Goal: Information Seeking & Learning: Check status

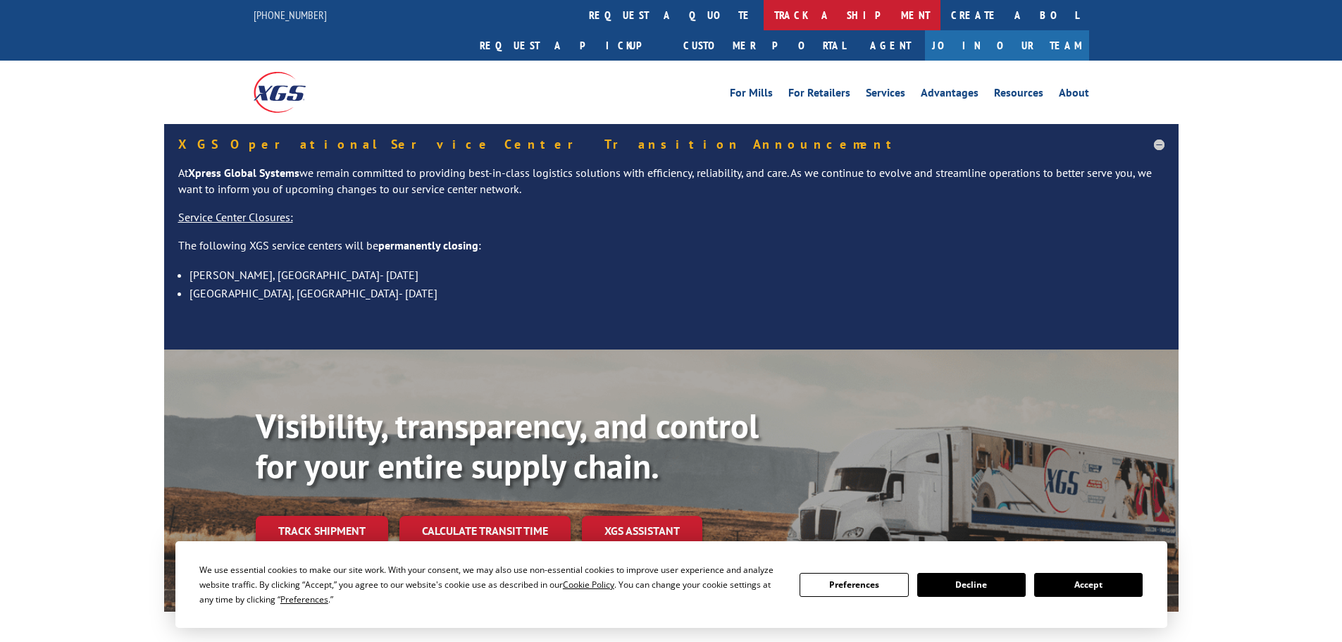
click at [764, 15] on link "track a shipment" at bounding box center [852, 15] width 177 height 30
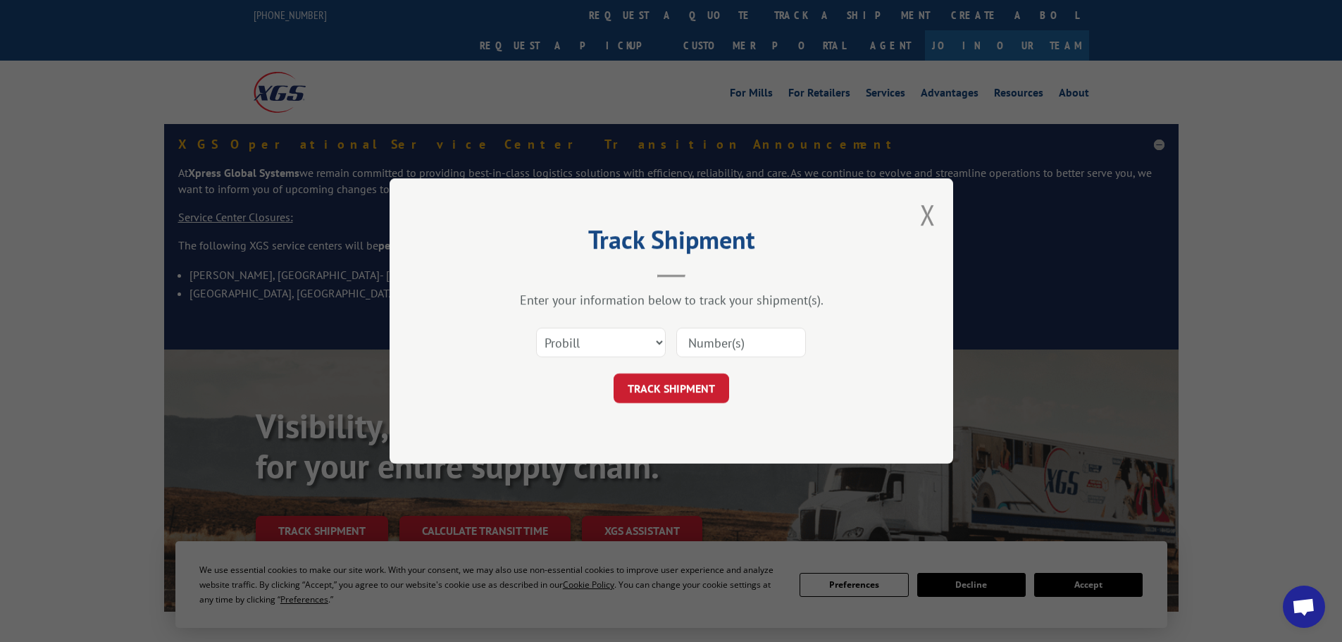
click at [702, 338] on input at bounding box center [741, 343] width 130 height 30
paste input "17592145"
type input "17592145"
click at [702, 387] on button "TRACK SHIPMENT" at bounding box center [672, 388] width 116 height 30
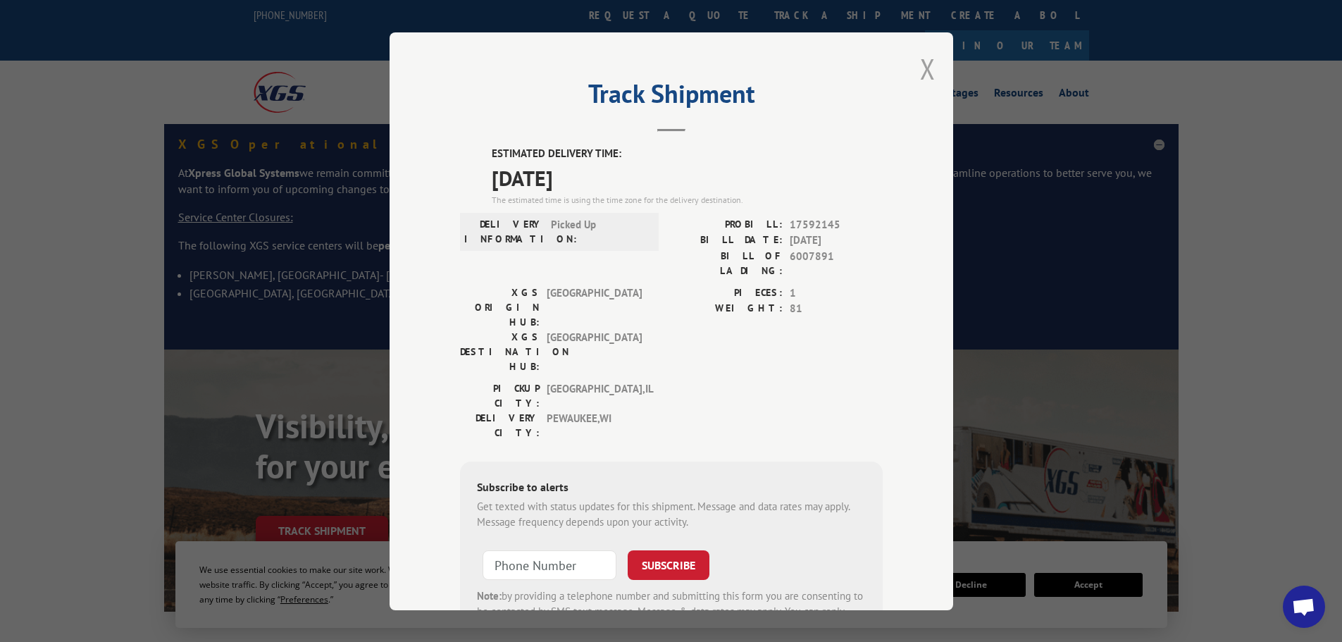
click at [921, 72] on button "Close modal" at bounding box center [927, 68] width 15 height 37
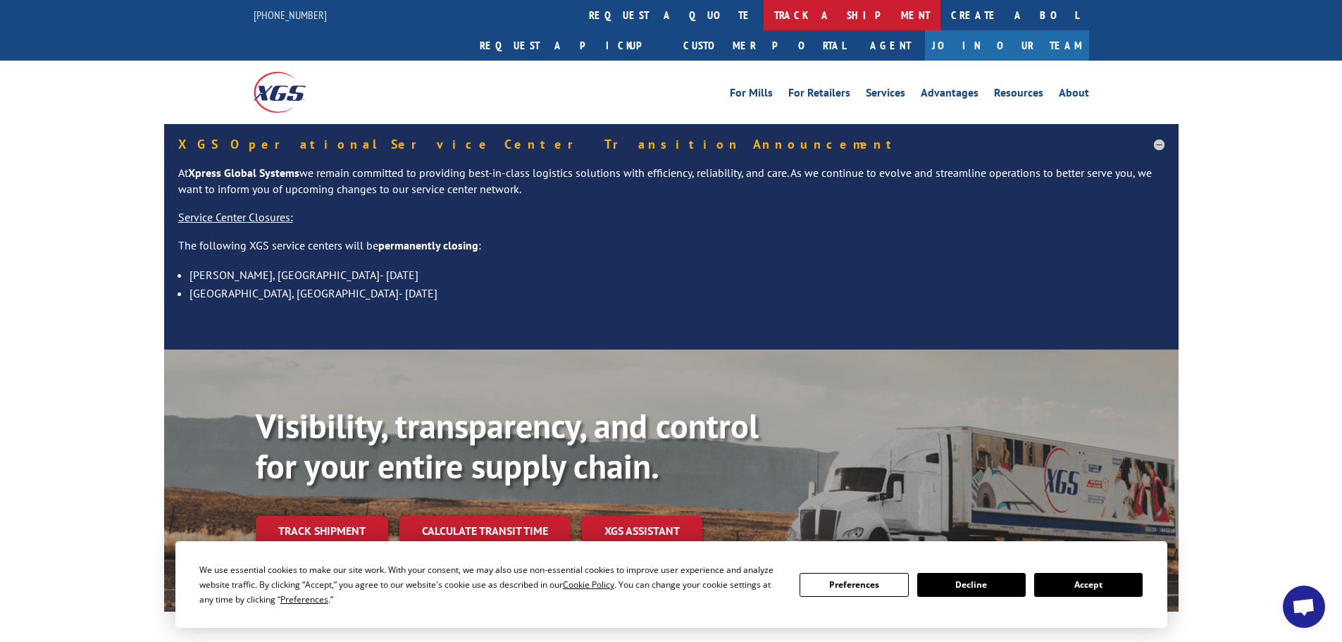
click at [764, 7] on link "track a shipment" at bounding box center [852, 15] width 177 height 30
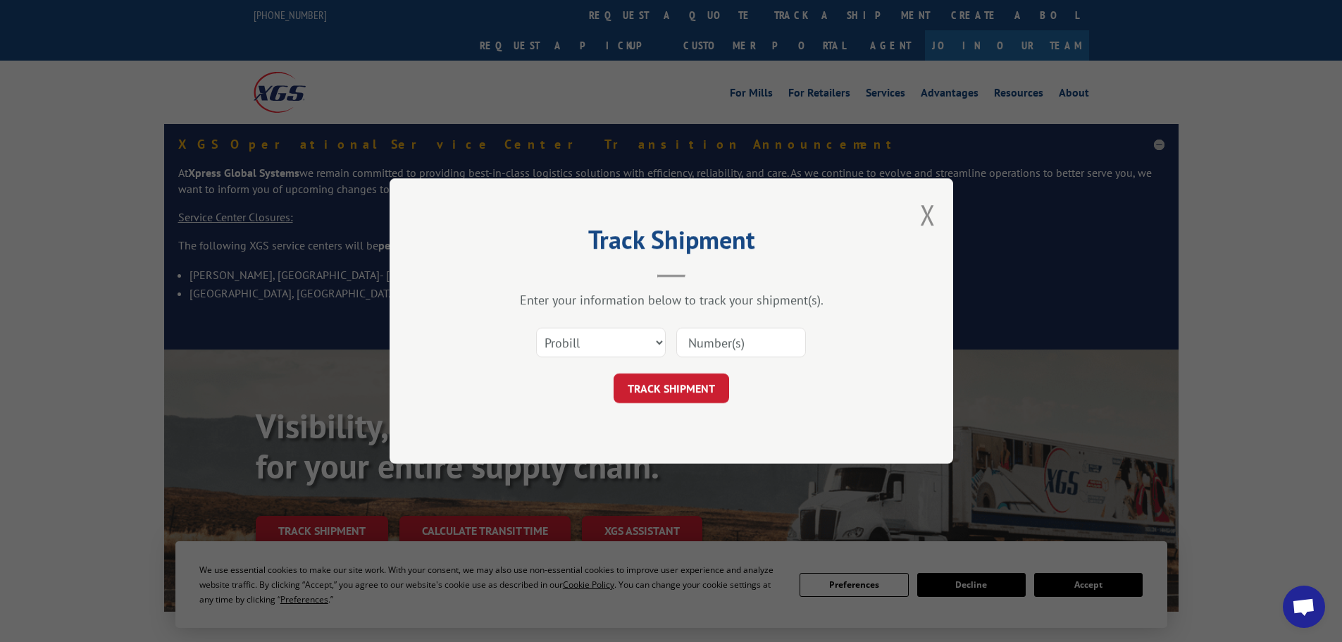
click at [744, 351] on input at bounding box center [741, 343] width 130 height 30
paste input "17227877"
type input "17227877"
click at [699, 385] on button "TRACK SHIPMENT" at bounding box center [672, 388] width 116 height 30
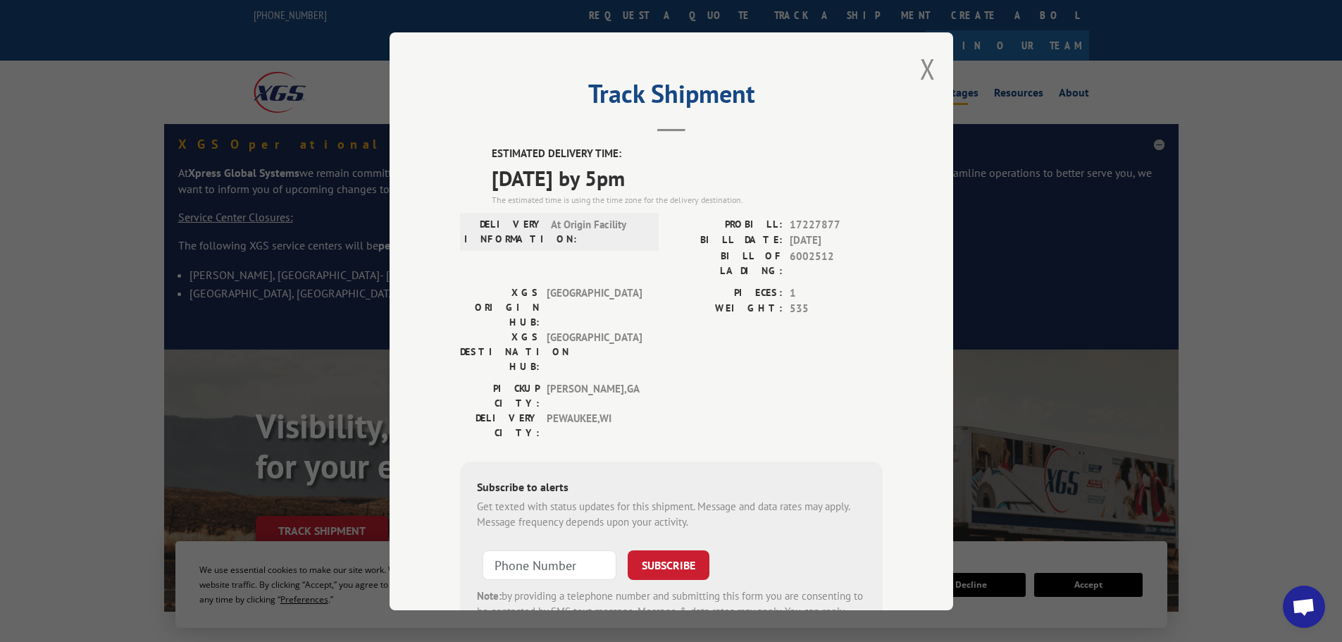
click at [920, 72] on button "Close modal" at bounding box center [927, 68] width 15 height 37
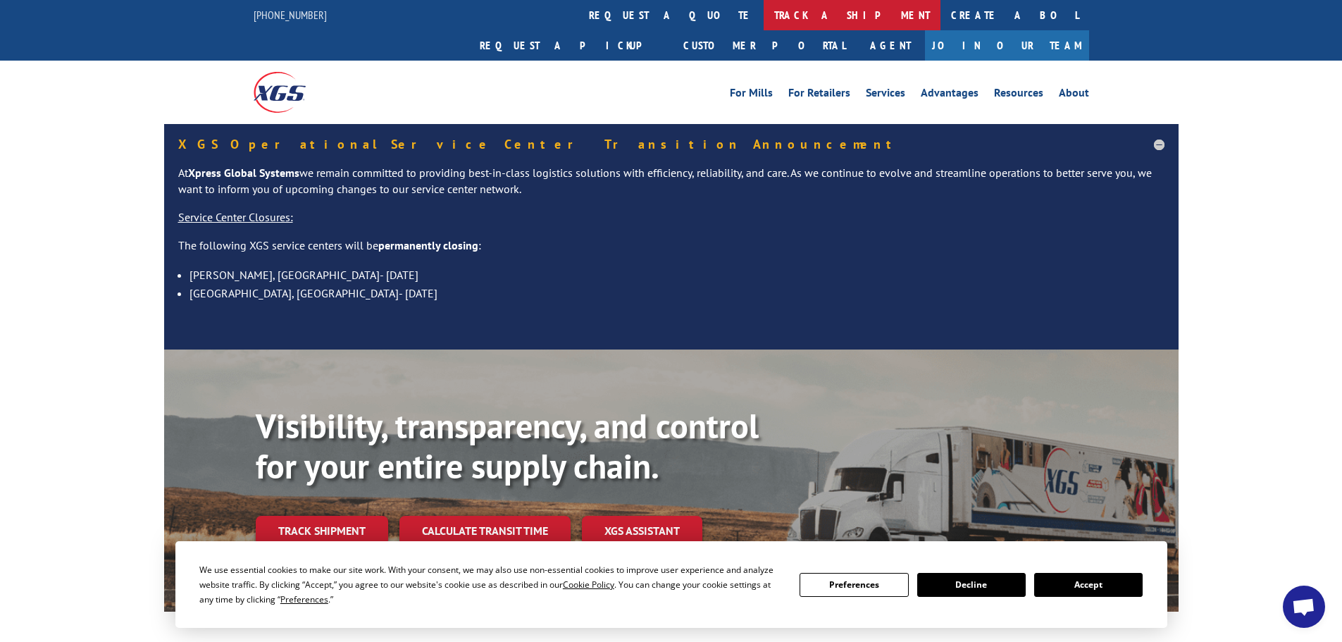
click at [764, 15] on link "track a shipment" at bounding box center [852, 15] width 177 height 30
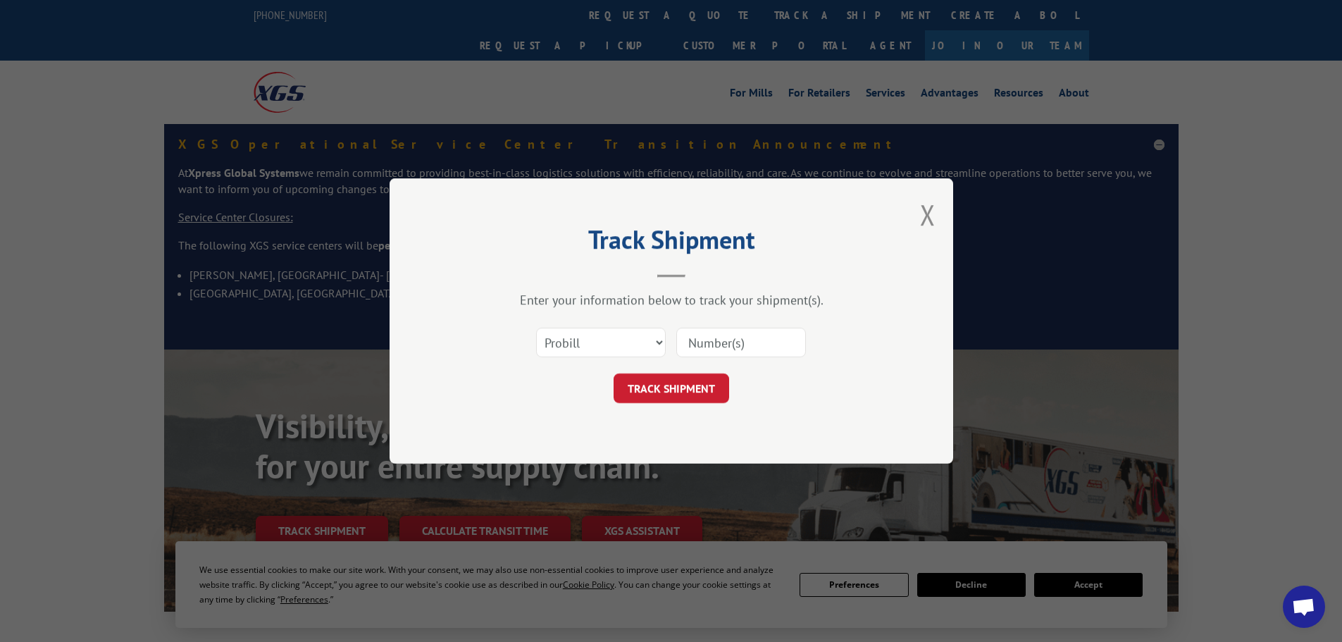
click at [740, 342] on input at bounding box center [741, 343] width 130 height 30
paste input "17227797"
type input "17227797"
click at [718, 385] on button "TRACK SHIPMENT" at bounding box center [672, 388] width 116 height 30
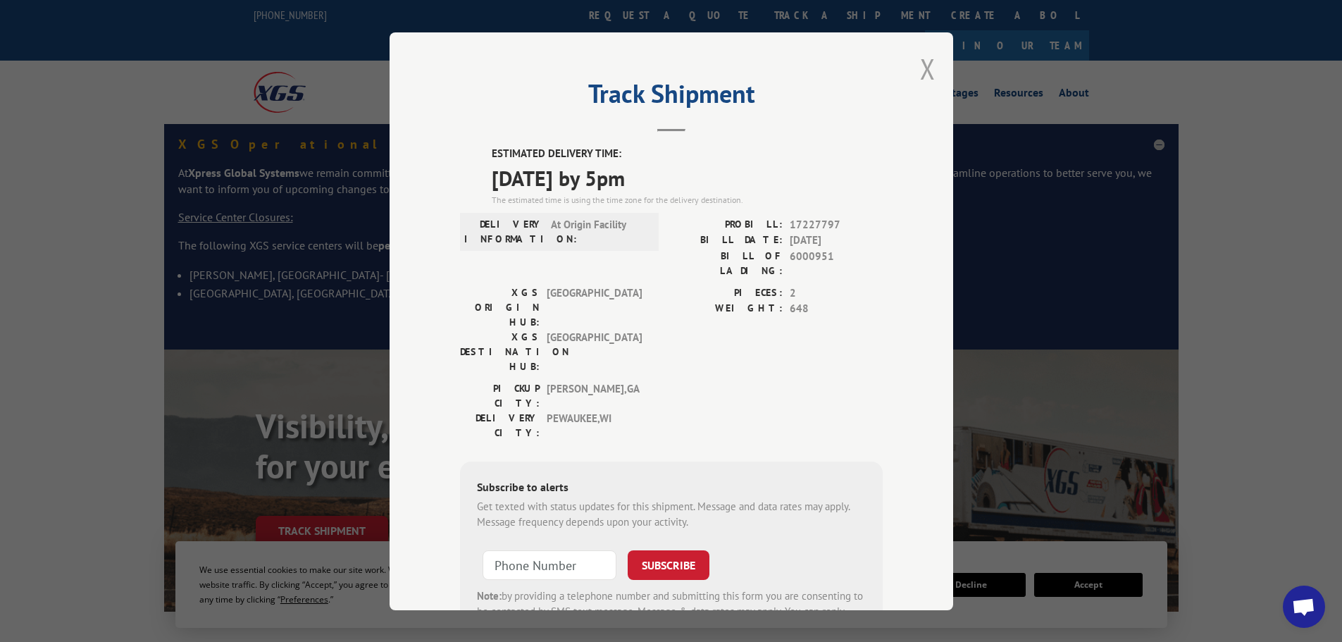
click at [926, 63] on button "Close modal" at bounding box center [927, 68] width 15 height 37
